Goal: Navigation & Orientation: Find specific page/section

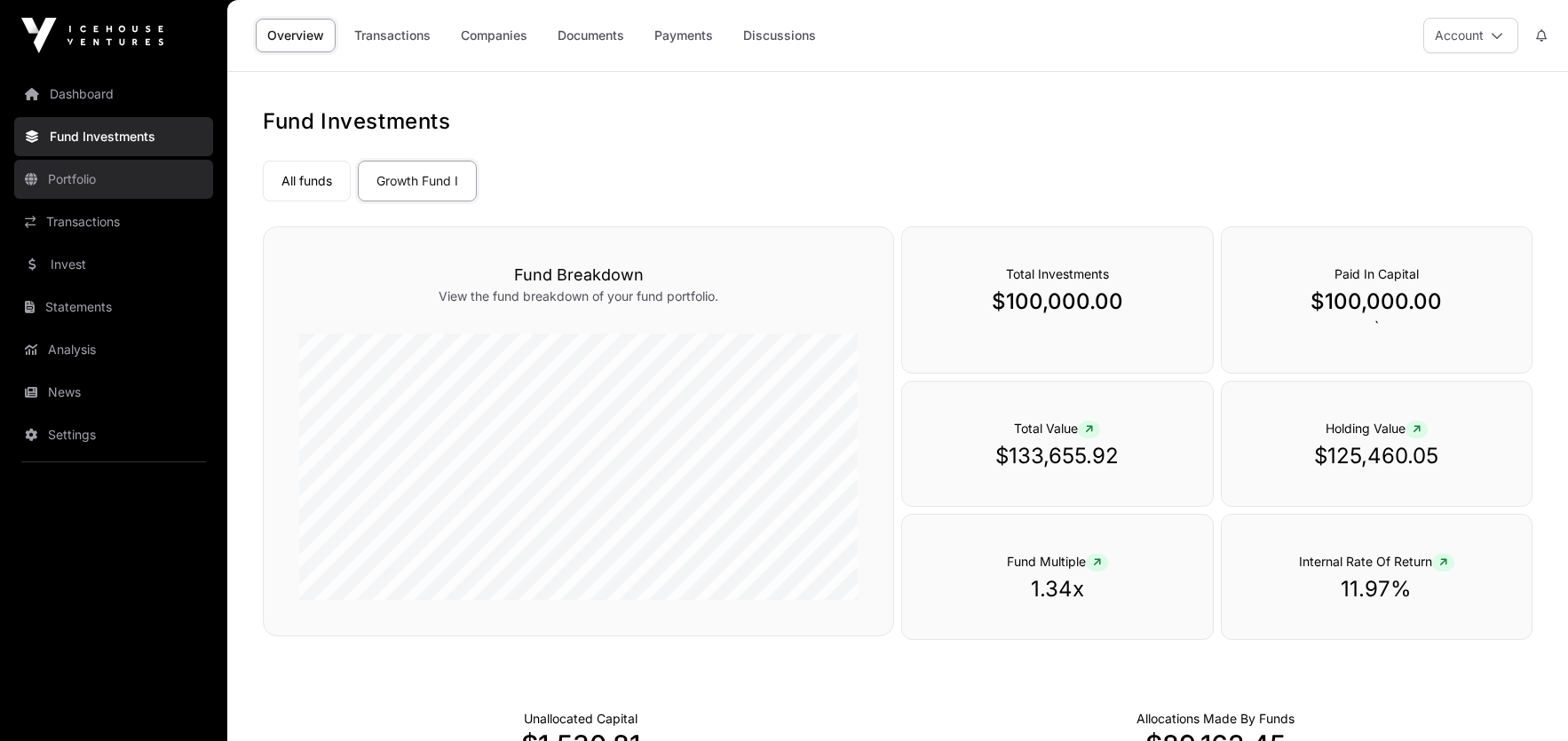
click at [65, 184] on link "Portfolio" at bounding box center [113, 178] width 198 height 39
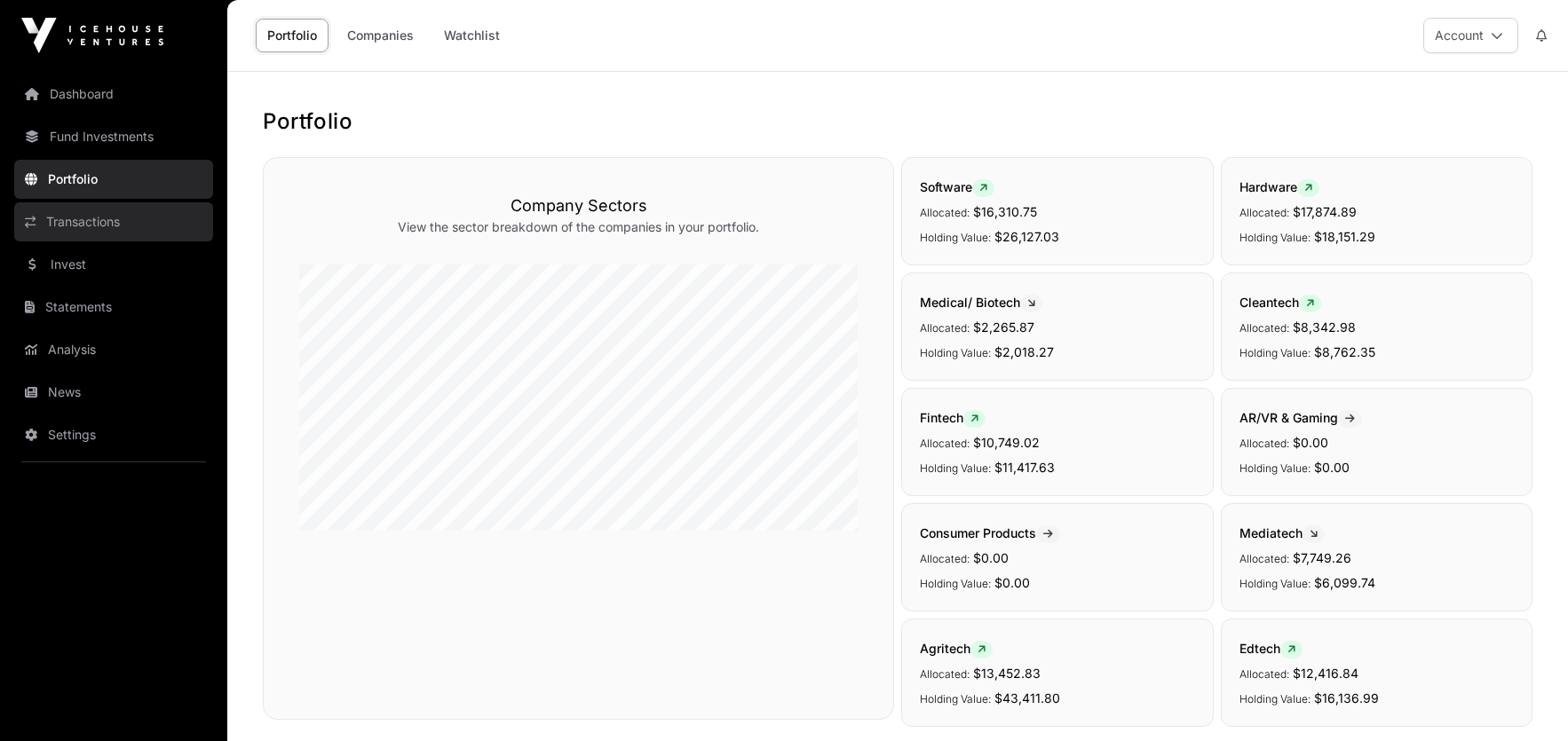
click at [78, 228] on link "Transactions" at bounding box center [113, 221] width 198 height 39
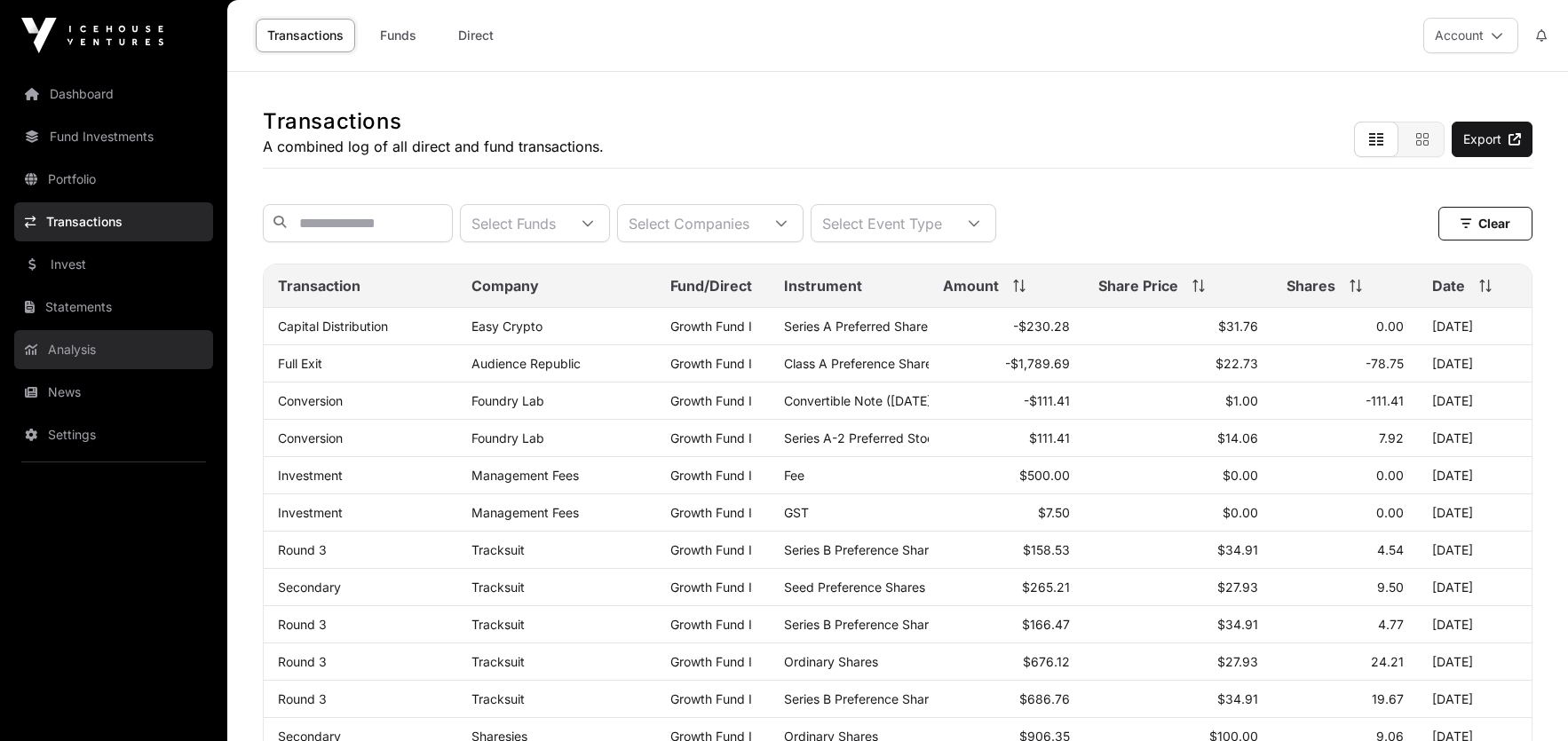
click at [67, 351] on link "Analysis" at bounding box center [113, 349] width 198 height 39
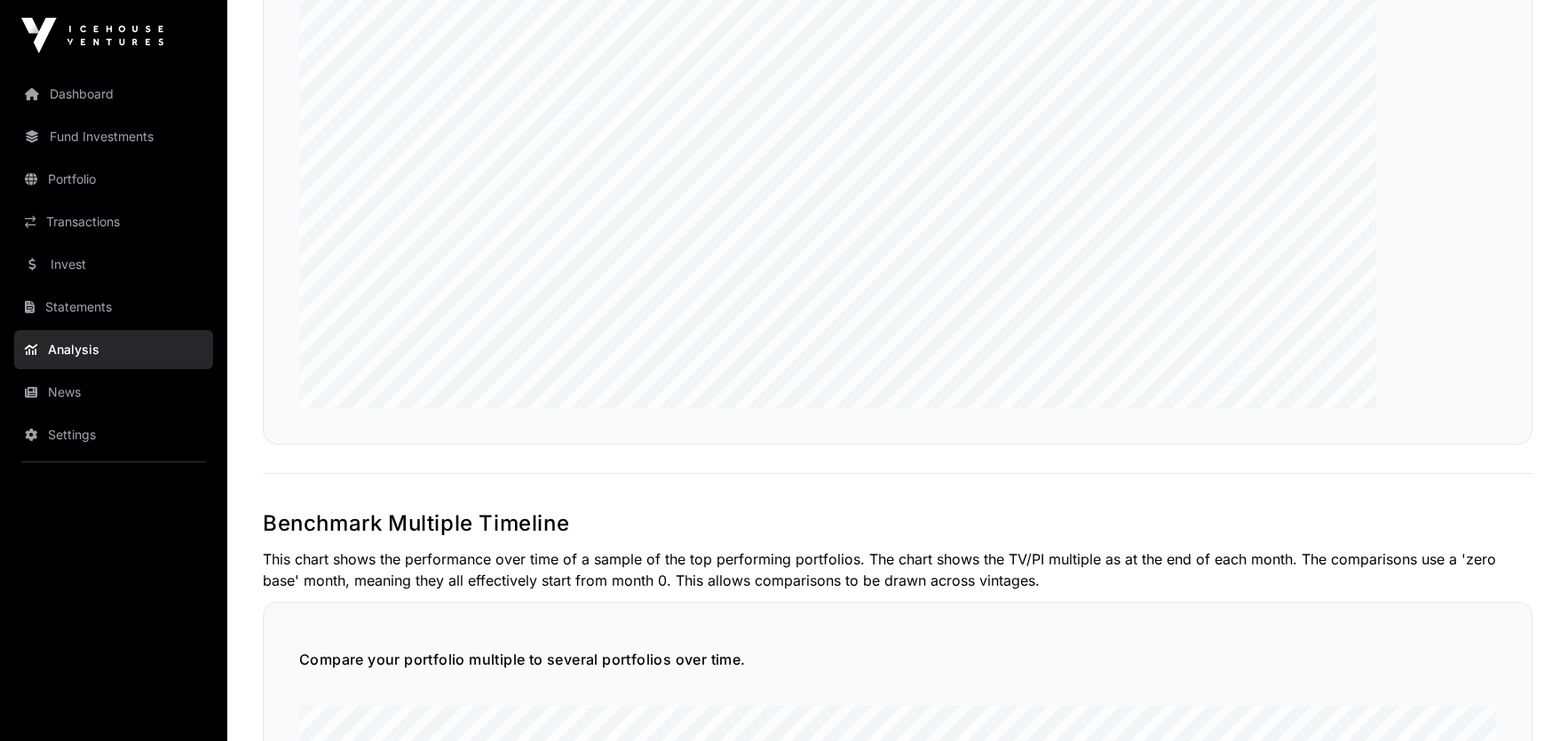
scroll to position [3719, 0]
click at [81, 180] on link "Portfolio" at bounding box center [113, 178] width 198 height 39
